Goal: Task Accomplishment & Management: Use online tool/utility

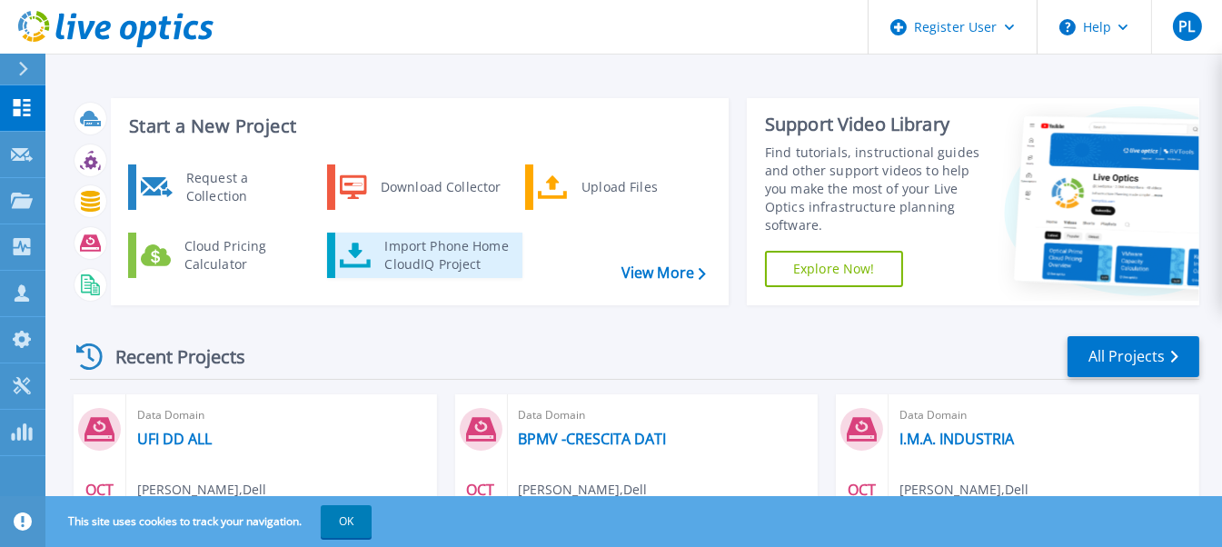
click at [459, 259] on div "Import Phone Home CloudIQ Project" at bounding box center [446, 255] width 142 height 36
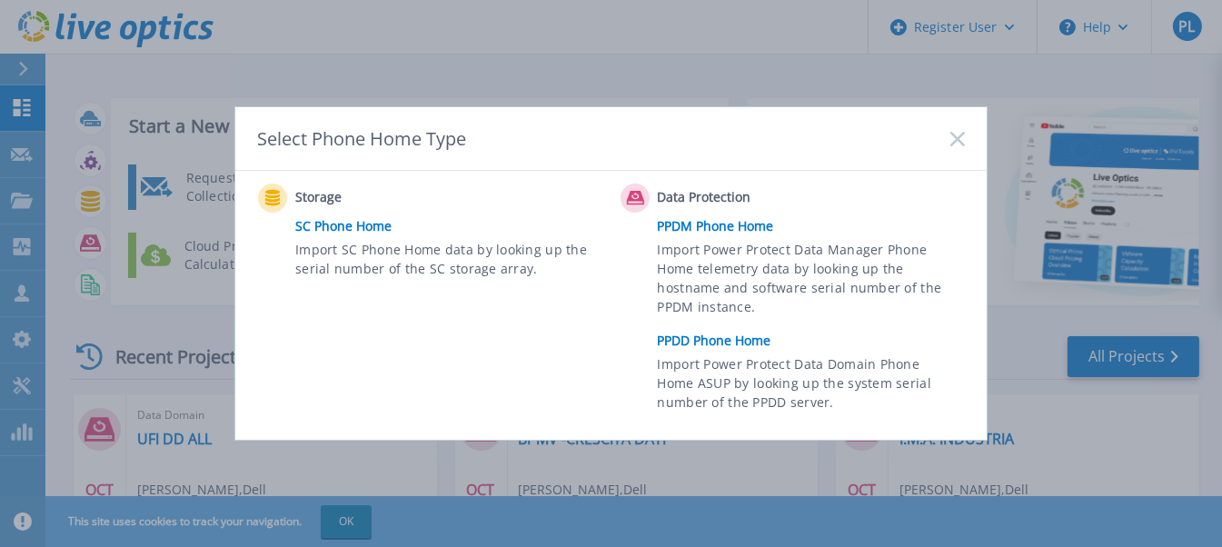
click at [740, 335] on link "PPDD Phone Home" at bounding box center [816, 340] width 316 height 27
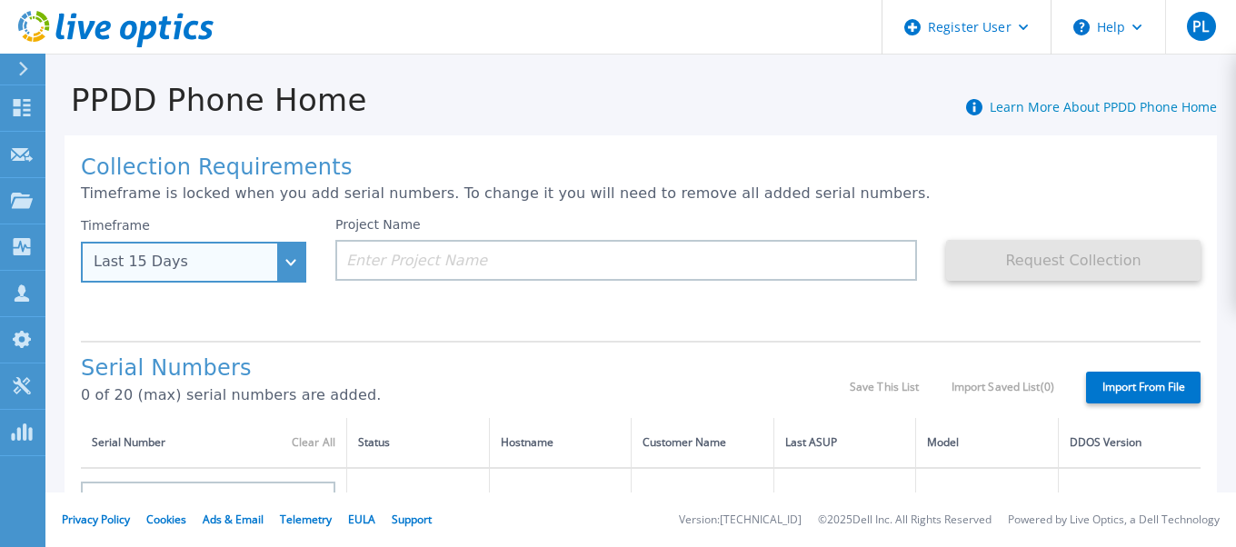
click at [284, 262] on div "Last 15 Days" at bounding box center [193, 262] width 225 height 41
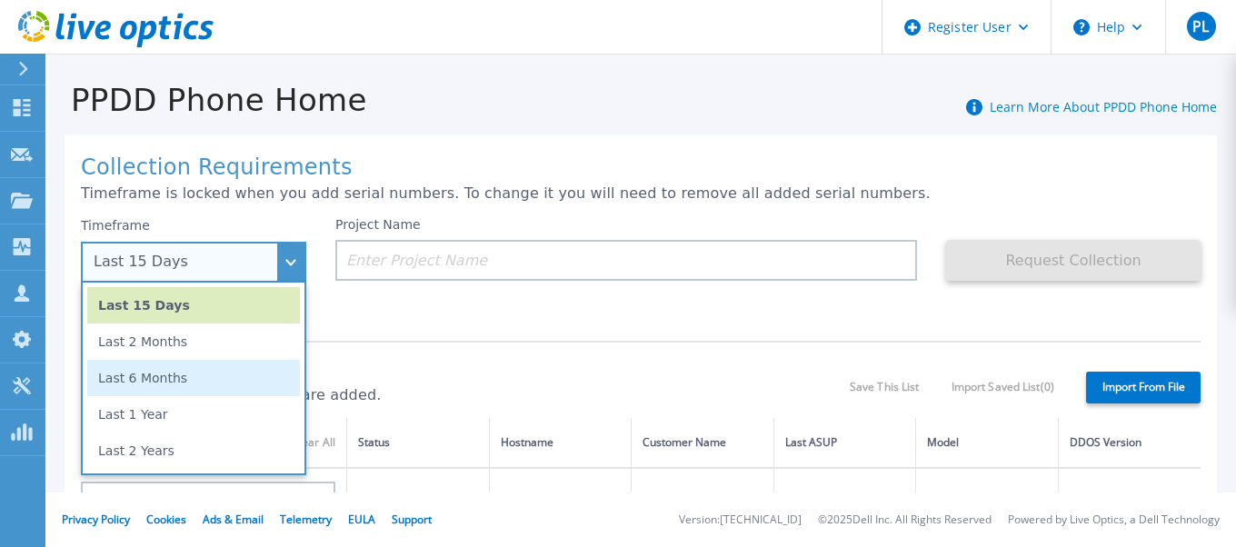
click at [185, 371] on li "Last 6 Months" at bounding box center [193, 378] width 213 height 36
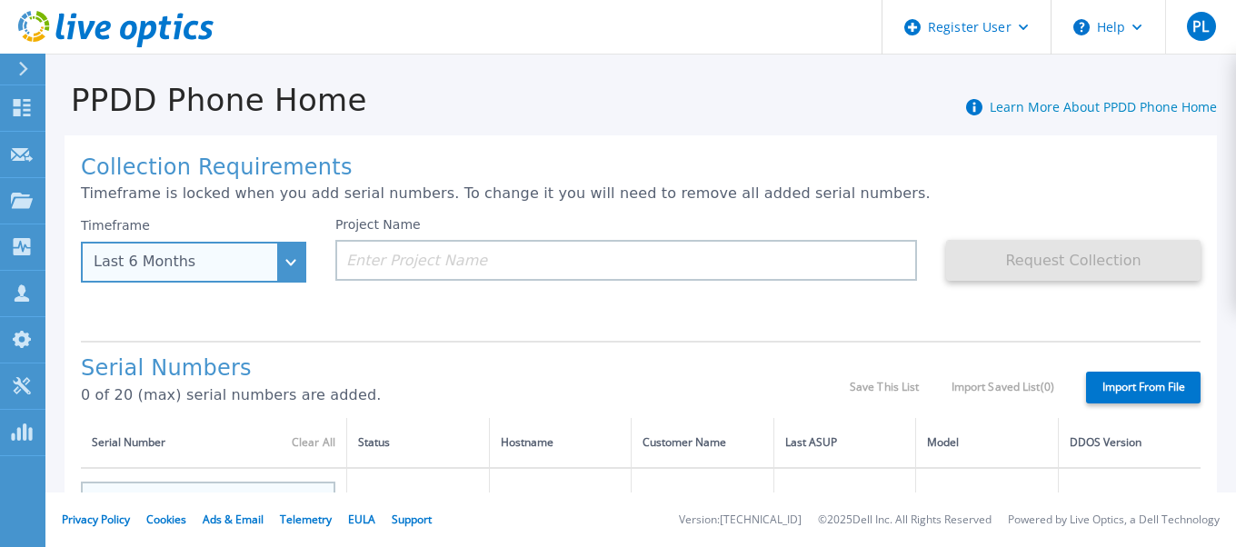
scroll to position [90, 0]
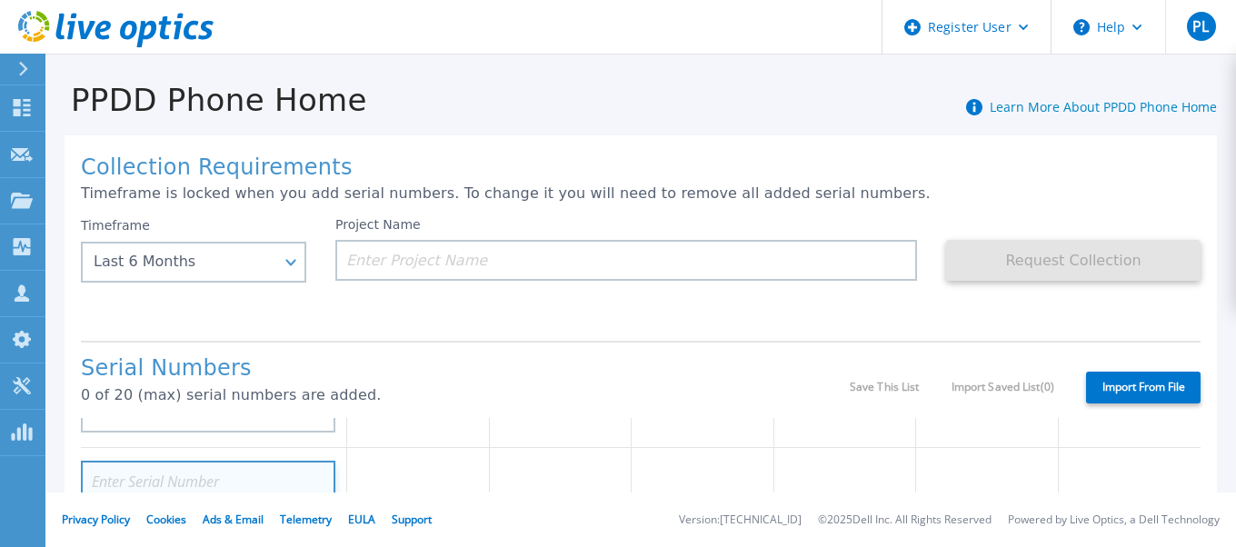
click at [203, 474] on input at bounding box center [208, 481] width 254 height 41
paste input "CRK00242922973"
type input "CRK00242922973"
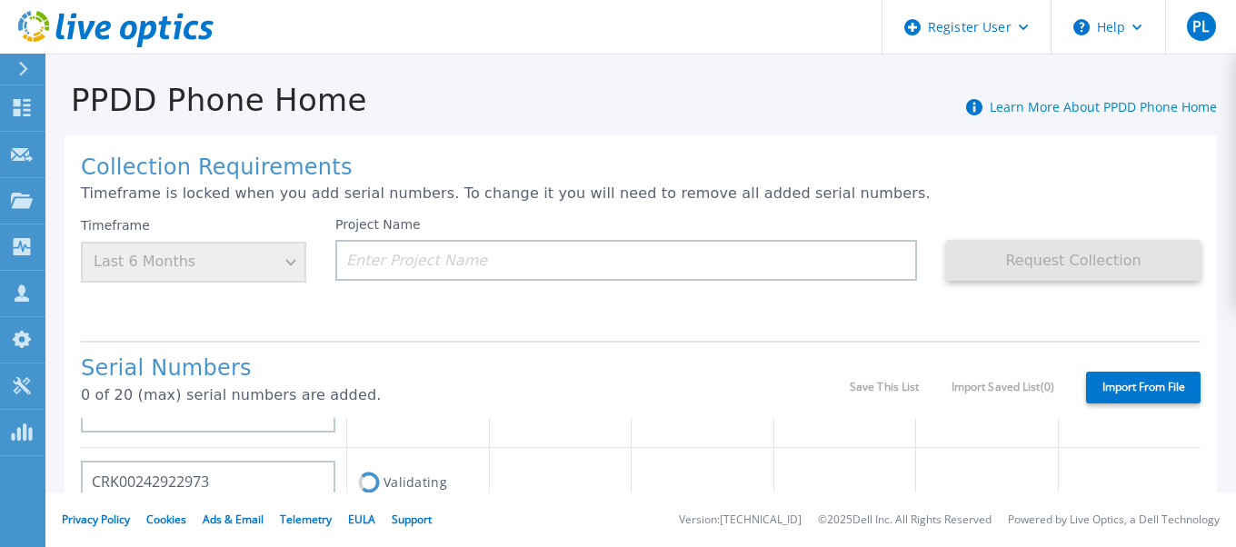
click at [517, 394] on p "0 of 20 (max) serial numbers are added." at bounding box center [465, 395] width 769 height 16
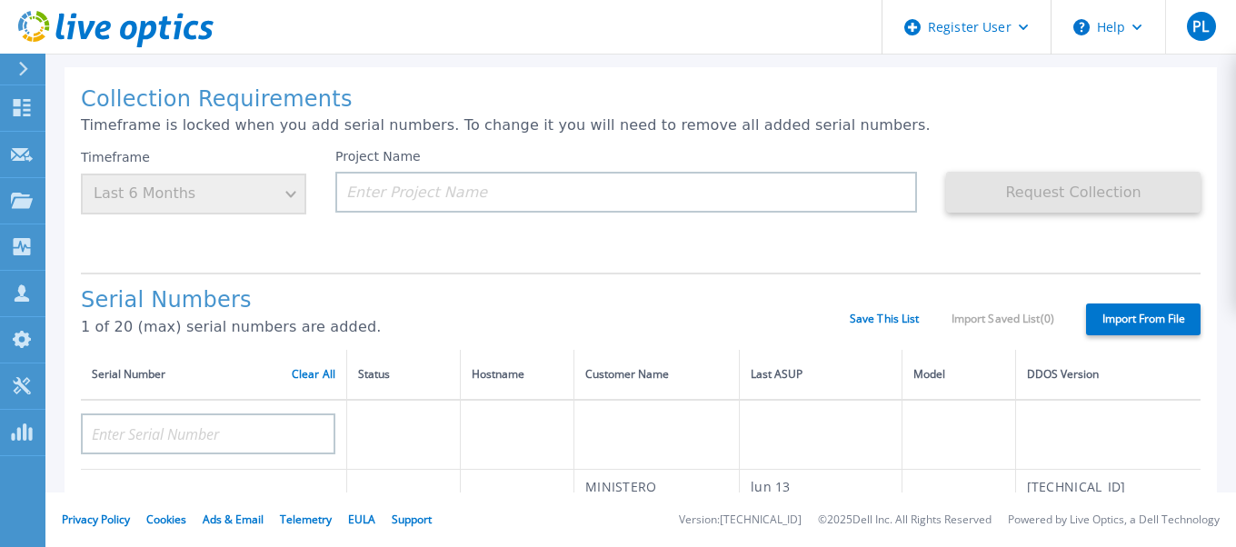
scroll to position [0, 0]
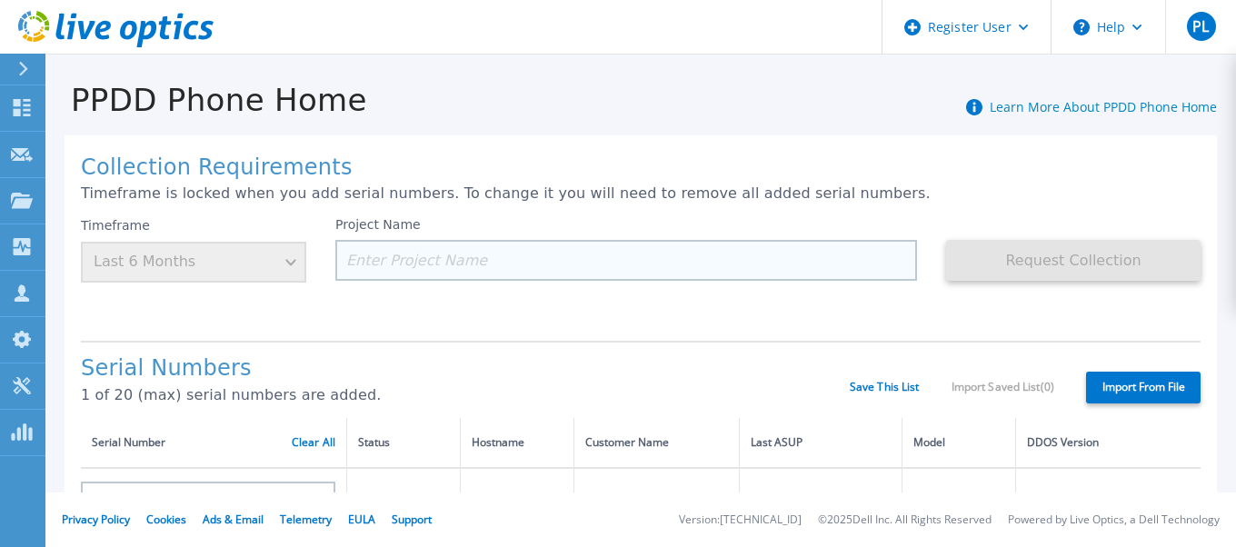
click at [395, 249] on input at bounding box center [626, 260] width 582 height 41
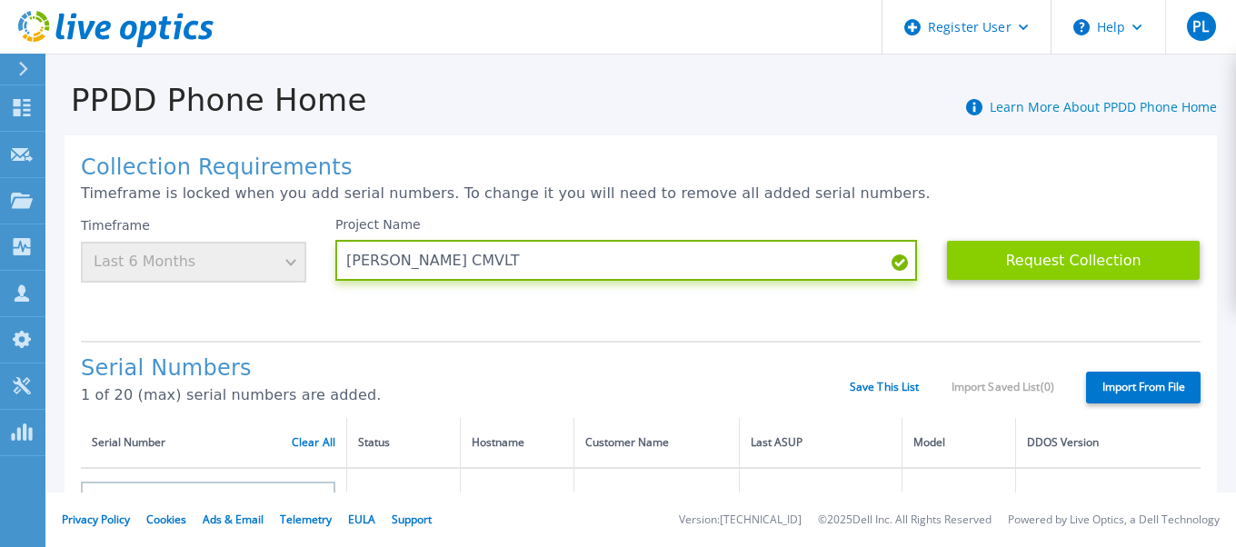
type input "[PERSON_NAME] CMVLT"
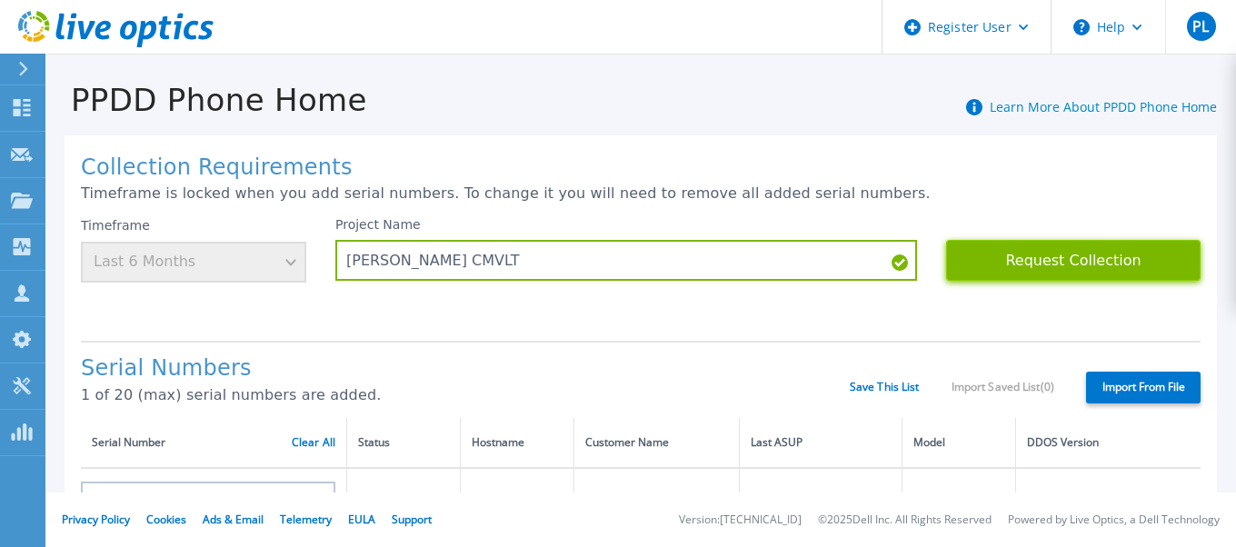
click at [1020, 257] on button "Request Collection" at bounding box center [1073, 260] width 254 height 41
